Goal: Information Seeking & Learning: Find specific fact

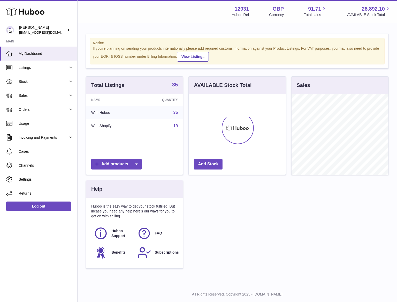
scroll to position [80, 97]
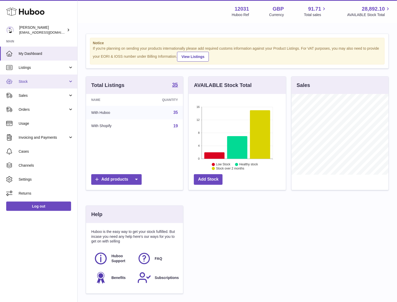
click at [30, 79] on span "Stock" at bounding box center [43, 81] width 49 height 5
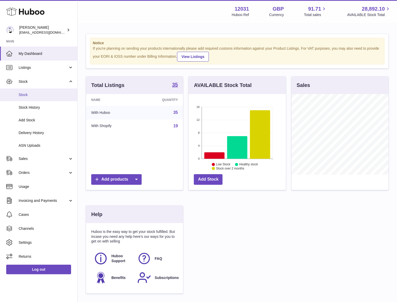
click at [31, 100] on link "Stock" at bounding box center [38, 94] width 77 height 13
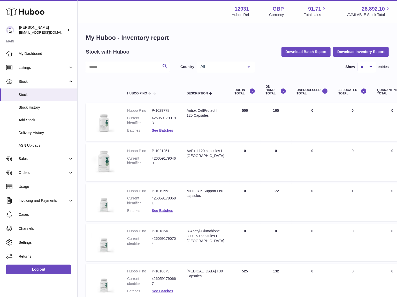
click at [102, 74] on div "Search Country All All GB NL No elements found. Consider changing the search qu…" at bounding box center [237, 288] width 303 height 452
click at [108, 63] on input "text" at bounding box center [128, 67] width 84 height 10
drag, startPoint x: 214, startPoint y: 62, endPoint x: 214, endPoint y: 64, distance: 2.6
click at [214, 62] on div "All" at bounding box center [225, 67] width 57 height 10
click at [210, 88] on span "GB" at bounding box center [225, 87] width 57 height 10
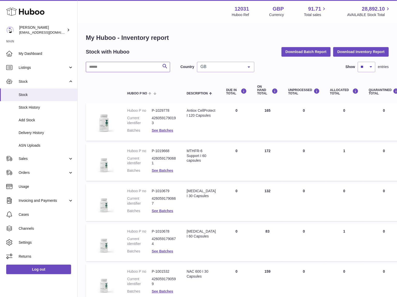
click at [105, 67] on input "text" at bounding box center [128, 67] width 84 height 10
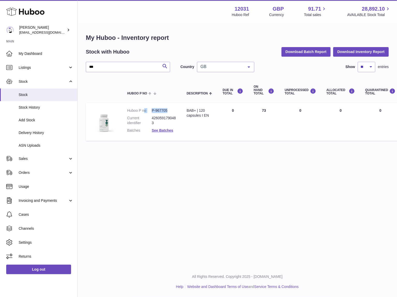
drag, startPoint x: 172, startPoint y: 110, endPoint x: 144, endPoint y: 111, distance: 28.4
click at [144, 111] on dl "Huboo P no P-967705 Current identifier 4260591790483 Batches See Batches" at bounding box center [151, 121] width 49 height 27
click at [168, 112] on dd "P-967705" at bounding box center [164, 110] width 25 height 5
drag, startPoint x: 169, startPoint y: 111, endPoint x: 148, endPoint y: 111, distance: 21.2
click at [148, 111] on dl "Huboo P no P-967705 Current identifier 4260591790483 Batches See Batches" at bounding box center [151, 121] width 49 height 27
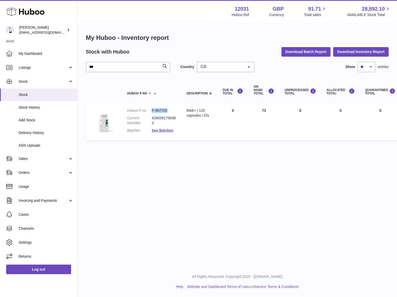
copy dl "P-967705"
drag, startPoint x: 120, startPoint y: 64, endPoint x: 114, endPoint y: 66, distance: 5.6
click at [114, 66] on input "**" at bounding box center [128, 67] width 84 height 10
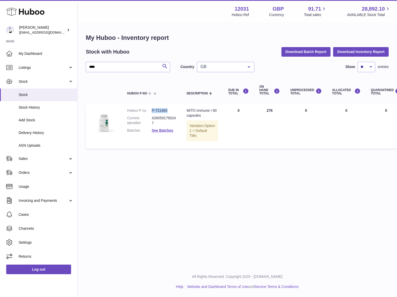
drag, startPoint x: 169, startPoint y: 110, endPoint x: 151, endPoint y: 110, distance: 17.3
click at [152, 110] on dd "P-721463" at bounding box center [164, 110] width 25 height 5
copy dl "P-721463"
drag, startPoint x: 111, startPoint y: 64, endPoint x: 73, endPoint y: 71, distance: 39.1
click at [73, 71] on div "Huboo Fritzi Nicolaus admin@makewellforyou.com Main My Dashboard Listings Not w…" at bounding box center [198, 148] width 397 height 297
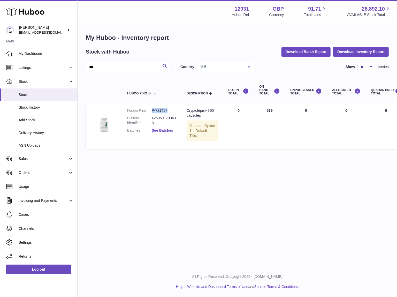
drag, startPoint x: 176, startPoint y: 110, endPoint x: 152, endPoint y: 111, distance: 24.1
click at [152, 111] on td "Huboo P no P-721457 Current identifier 4260591790438 Batches See Batches" at bounding box center [151, 125] width 59 height 45
copy dd "P-721457"
drag, startPoint x: 119, startPoint y: 65, endPoint x: 65, endPoint y: 65, distance: 53.5
click at [65, 65] on div "Huboo Fritzi Nicolaus admin@makewellforyou.com Main My Dashboard Listings Not w…" at bounding box center [198, 148] width 397 height 297
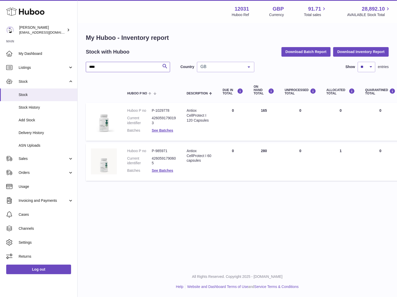
type input "****"
drag, startPoint x: 171, startPoint y: 152, endPoint x: 146, endPoint y: 152, distance: 25.3
click at [146, 152] on dl "Huboo P no P-985971 Current identifier 4260591790605 Batches See Batches" at bounding box center [151, 161] width 49 height 27
copy dl "P-985971"
